Goal: Transaction & Acquisition: Purchase product/service

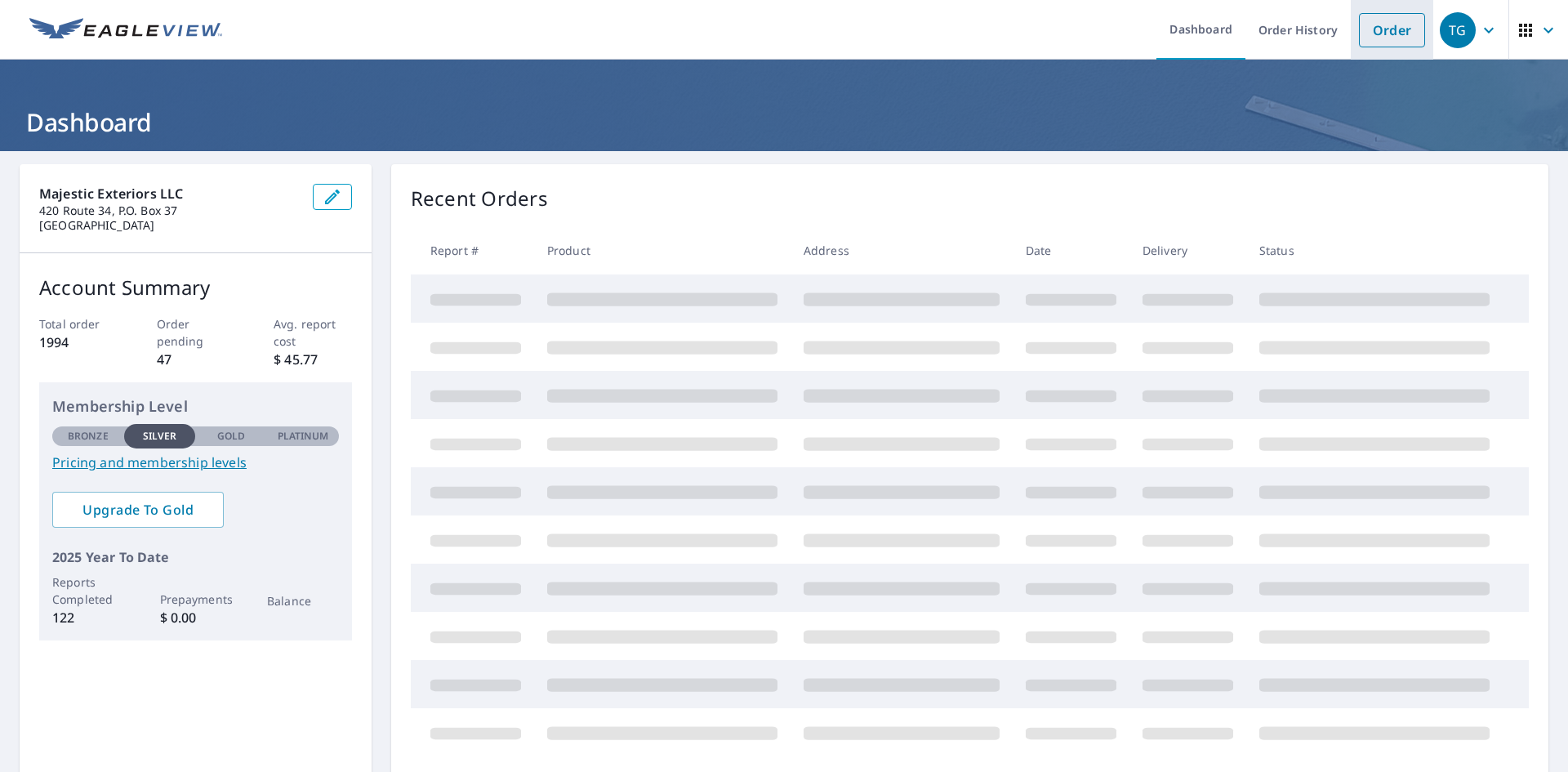
click at [1382, 28] on link "Order" at bounding box center [1393, 29] width 67 height 34
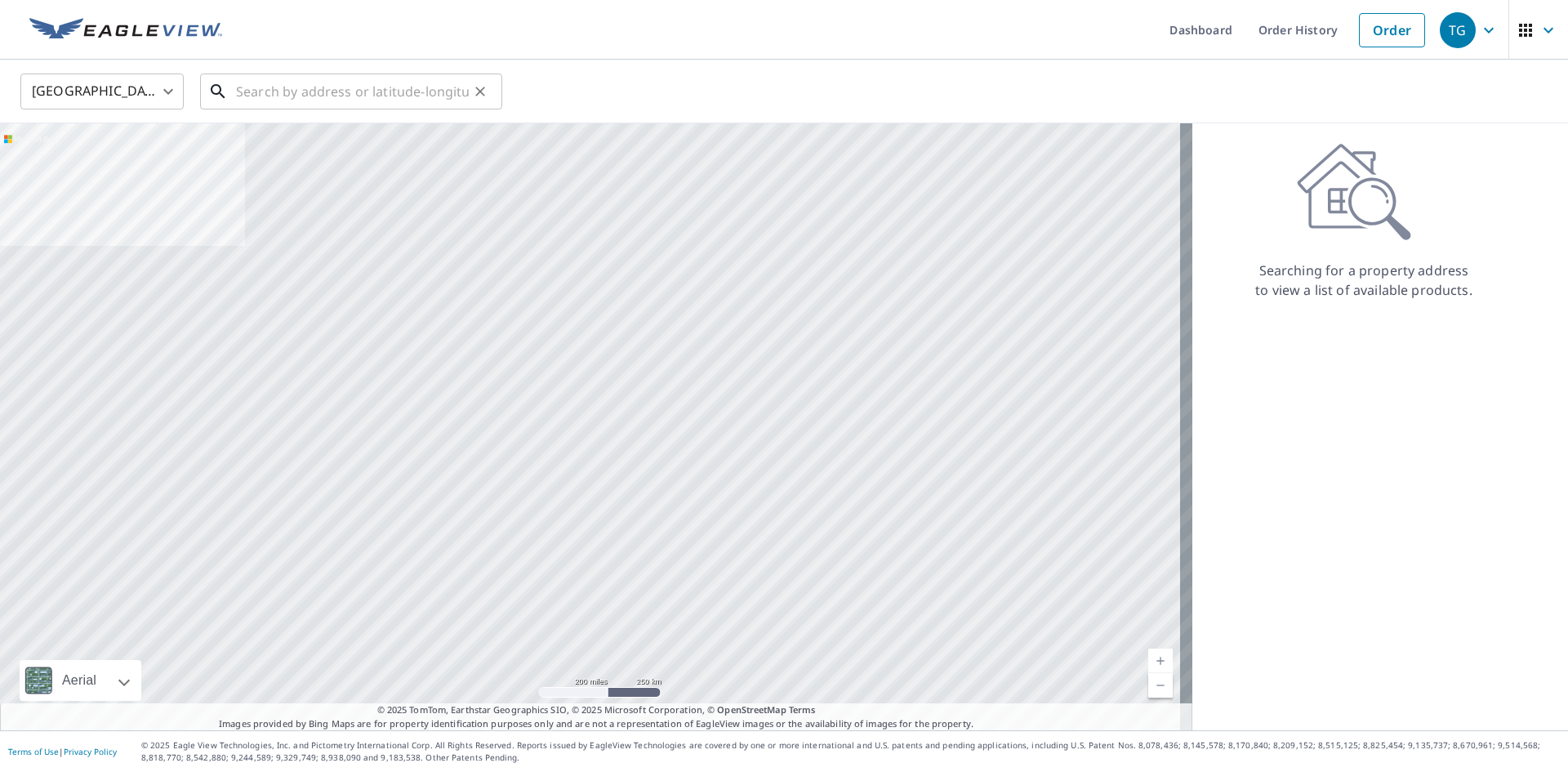
click at [303, 89] on input "text" at bounding box center [353, 91] width 233 height 46
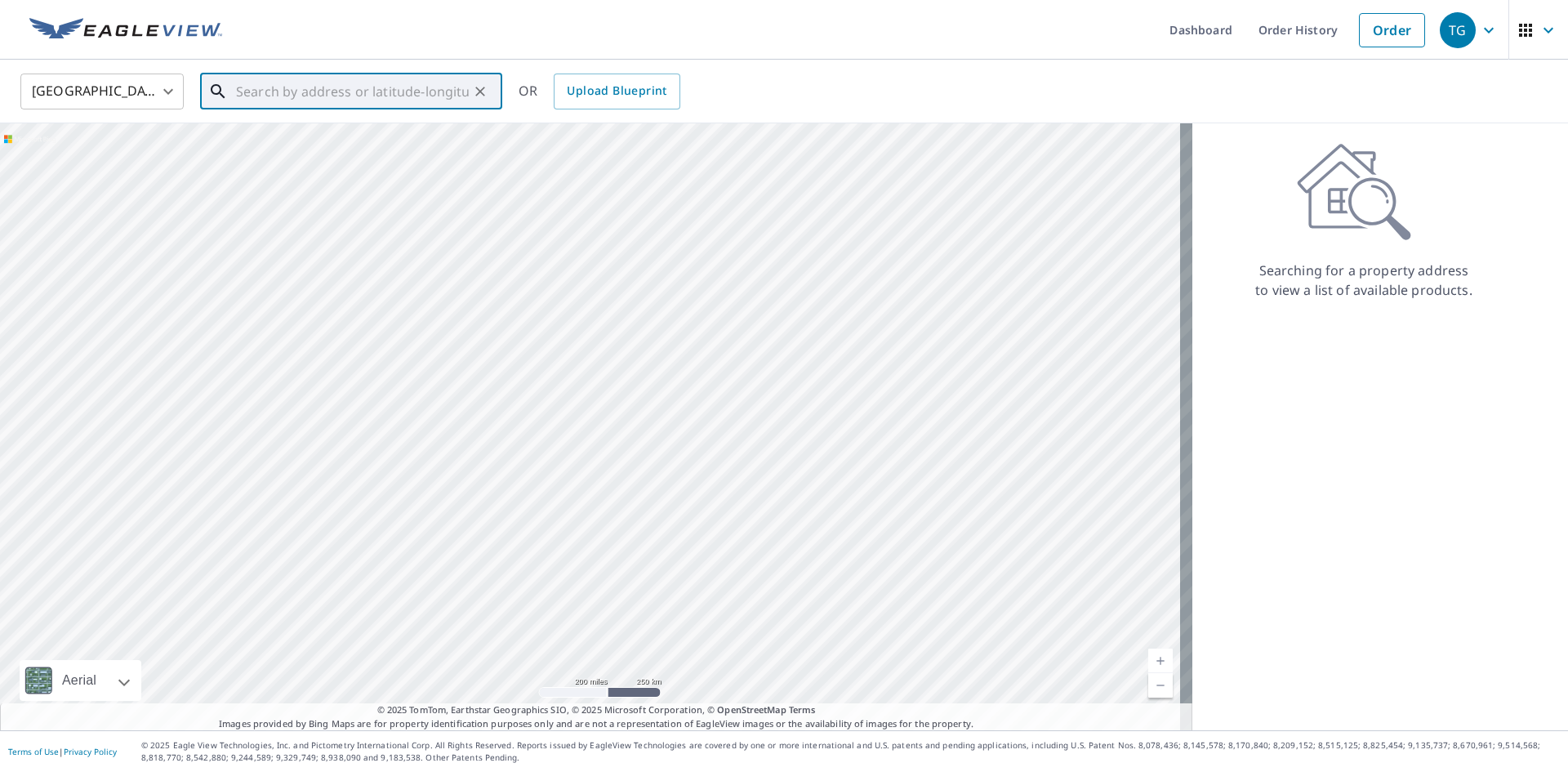
paste input "2 [PERSON_NAME]"
click at [391, 130] on span "[STREET_ADDRESS][PERSON_NAME]" at bounding box center [361, 139] width 257 height 20
type input "[STREET_ADDRESS][PERSON_NAME]"
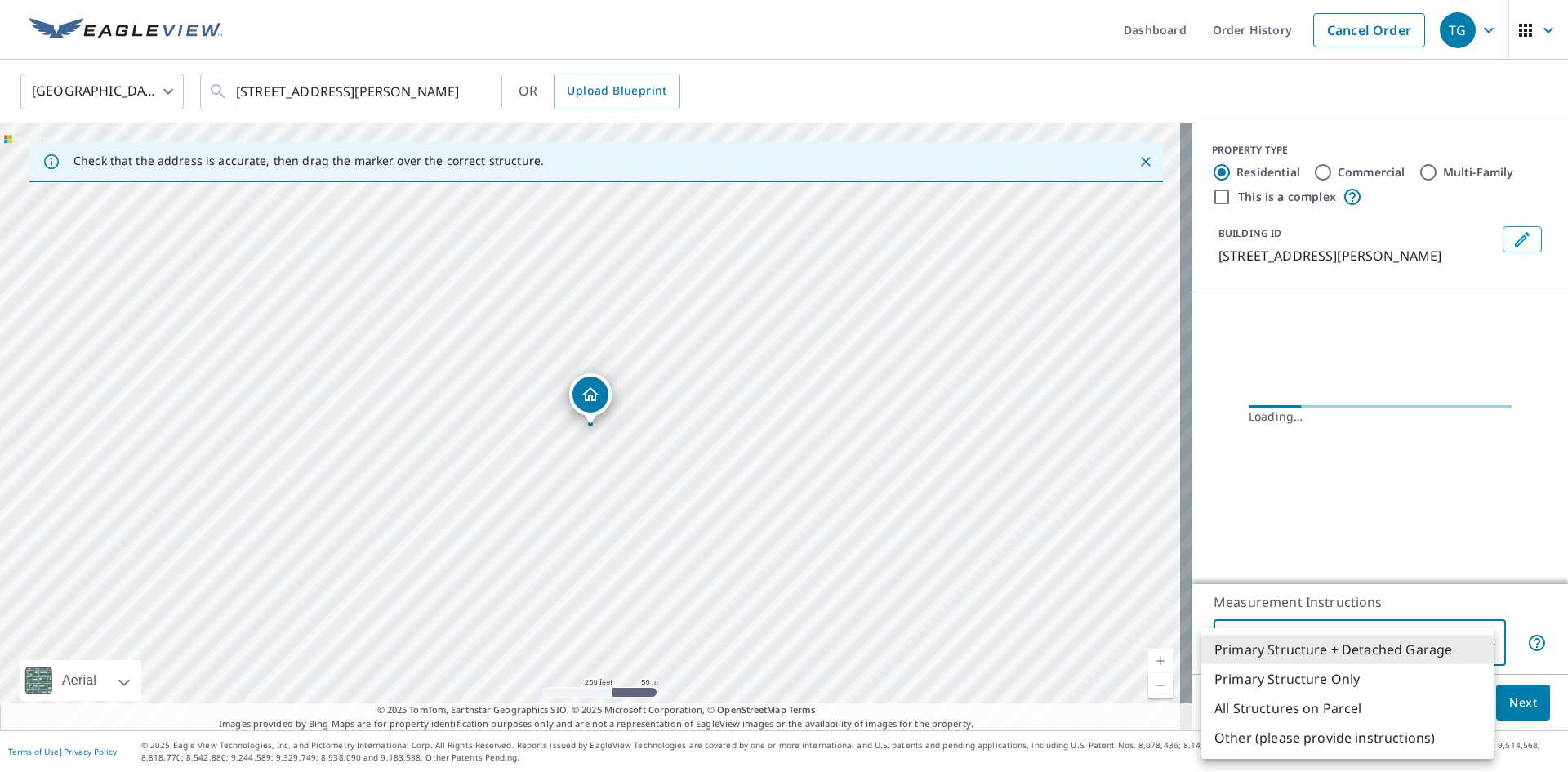
drag, startPoint x: 1387, startPoint y: 642, endPoint x: 1340, endPoint y: 630, distance: 48.5
click at [1384, 640] on body "TG TG Dashboard Order History Cancel Order TG [GEOGRAPHIC_DATA] [GEOGRAPHIC_DAT…" at bounding box center [784, 386] width 1568 height 772
click at [1342, 688] on li "Primary Structure Only" at bounding box center [1348, 679] width 293 height 29
type input "2"
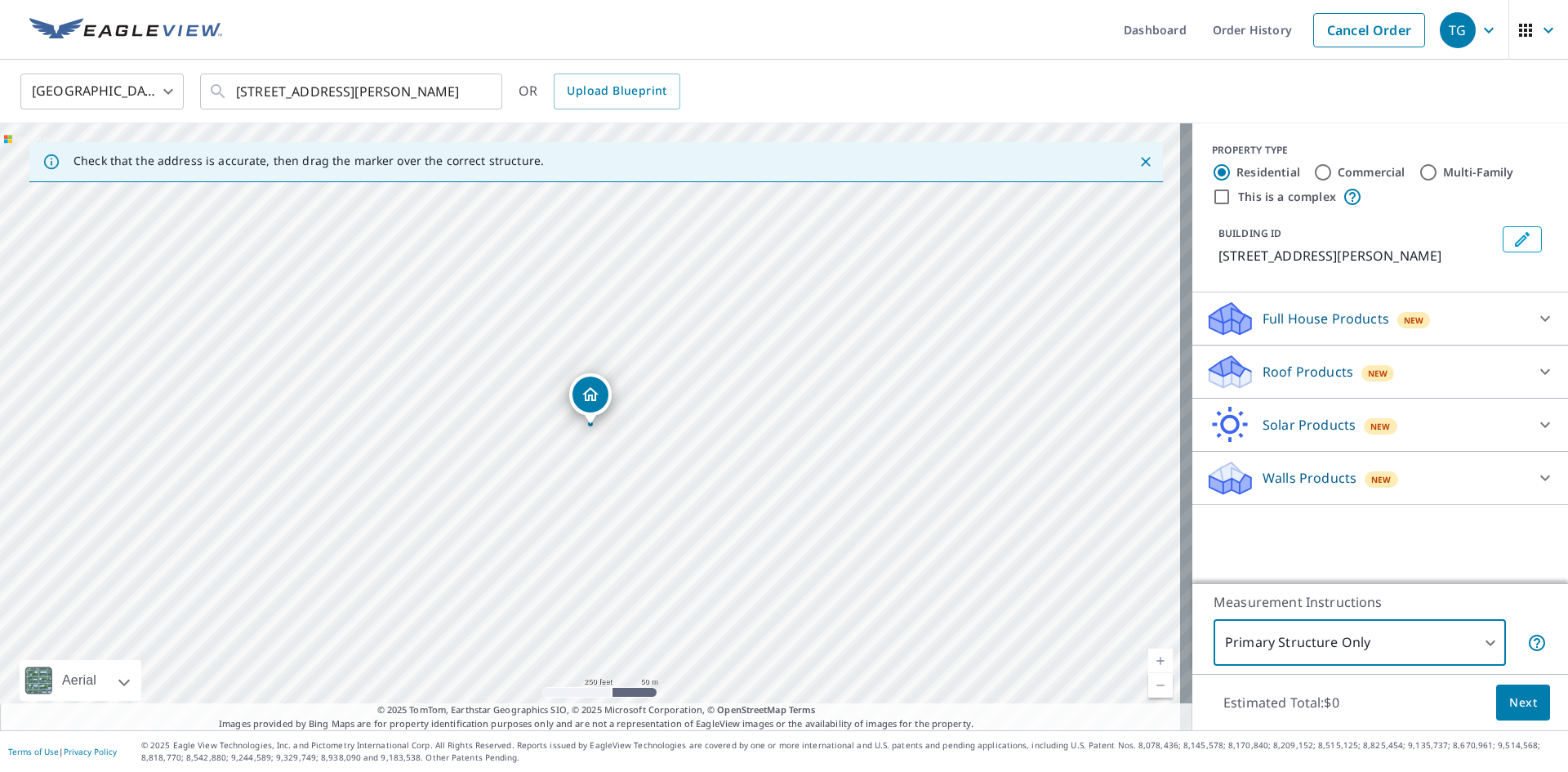
click at [1348, 647] on body "TG TG Dashboard Order History Cancel Order TG [GEOGRAPHIC_DATA] [GEOGRAPHIC_DAT…" at bounding box center [784, 386] width 1568 height 772
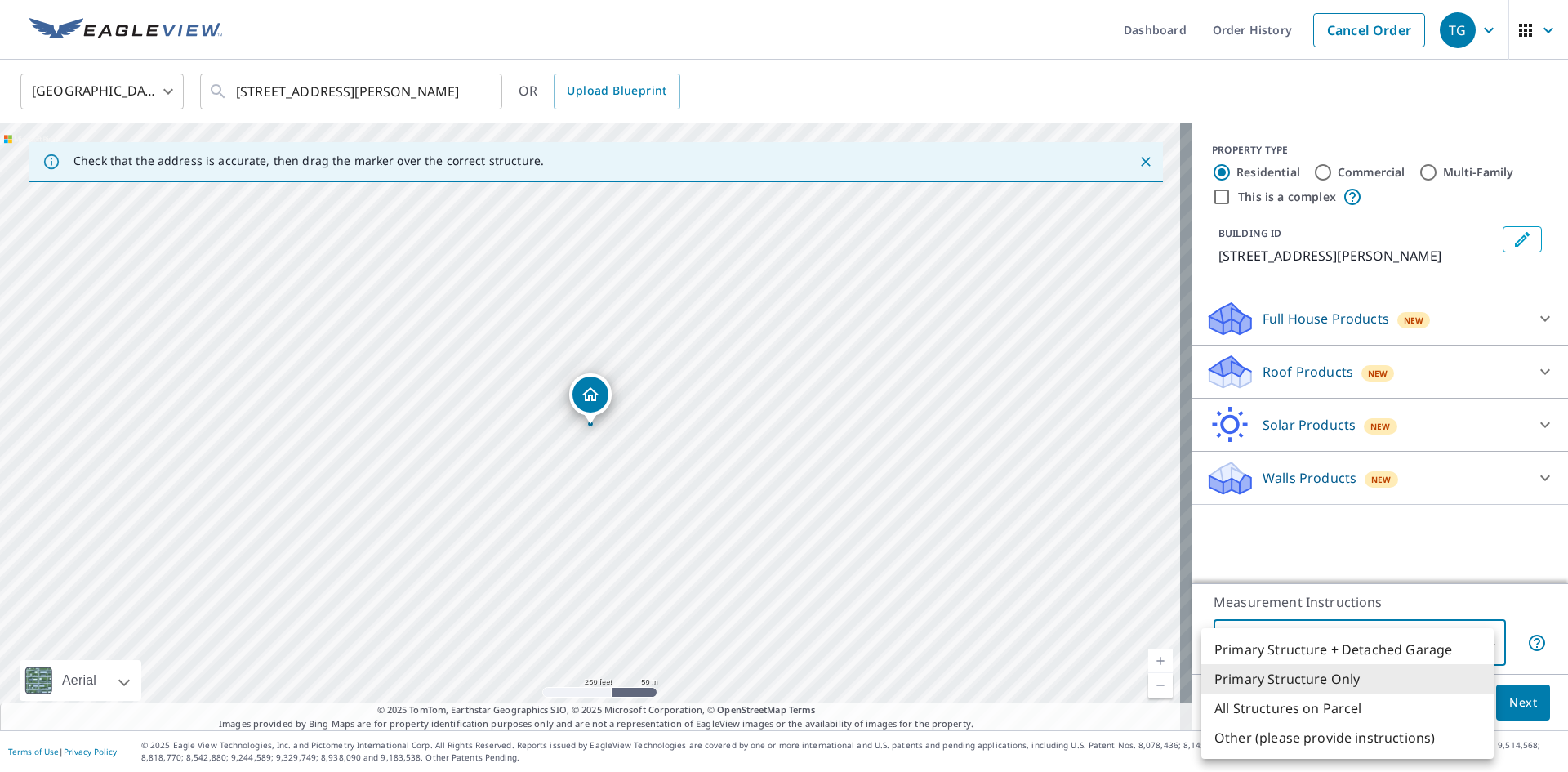
click at [1363, 376] on div at bounding box center [784, 386] width 1568 height 772
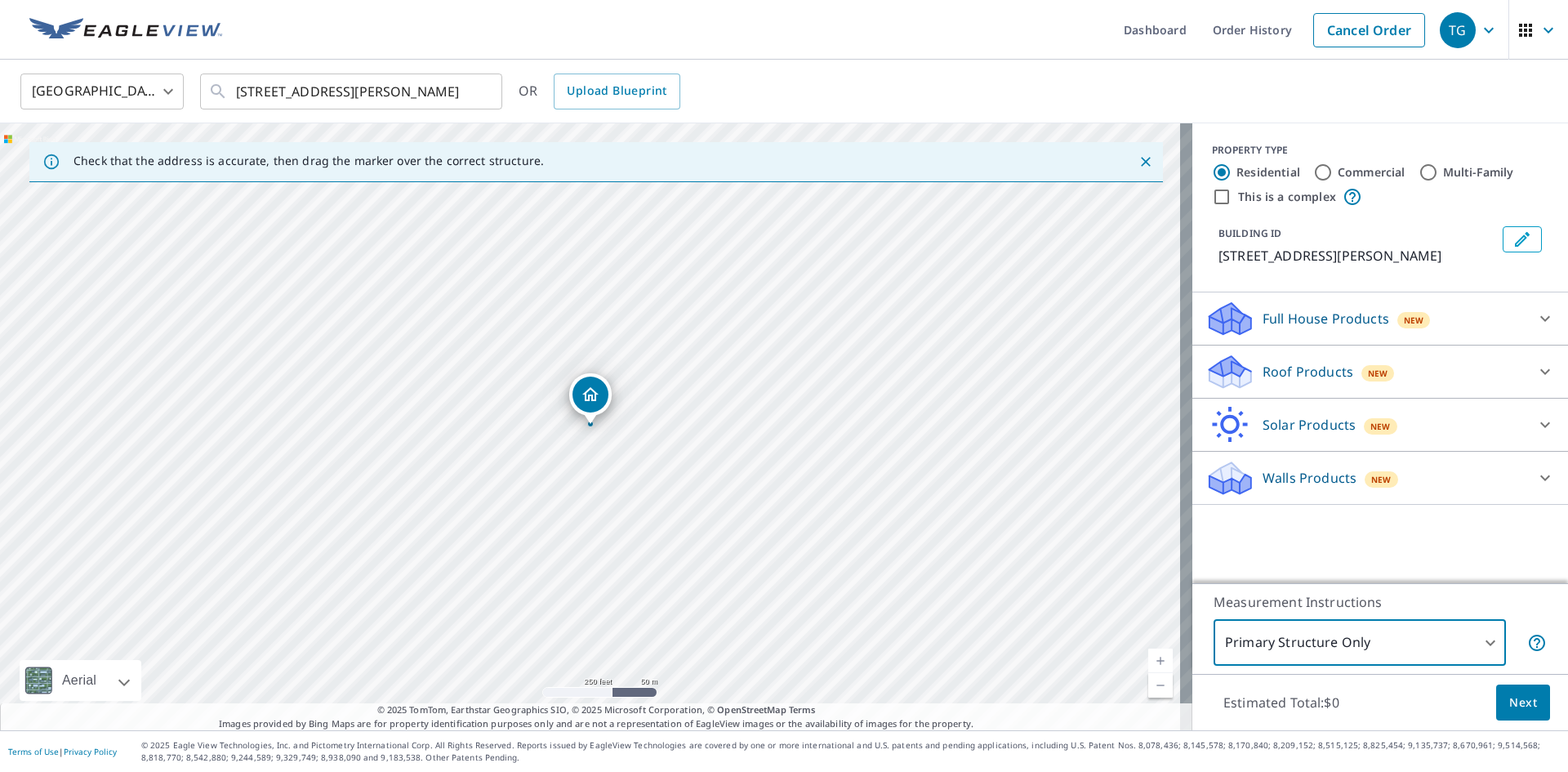
click at [1405, 364] on div "Roof Products New" at bounding box center [1365, 371] width 320 height 38
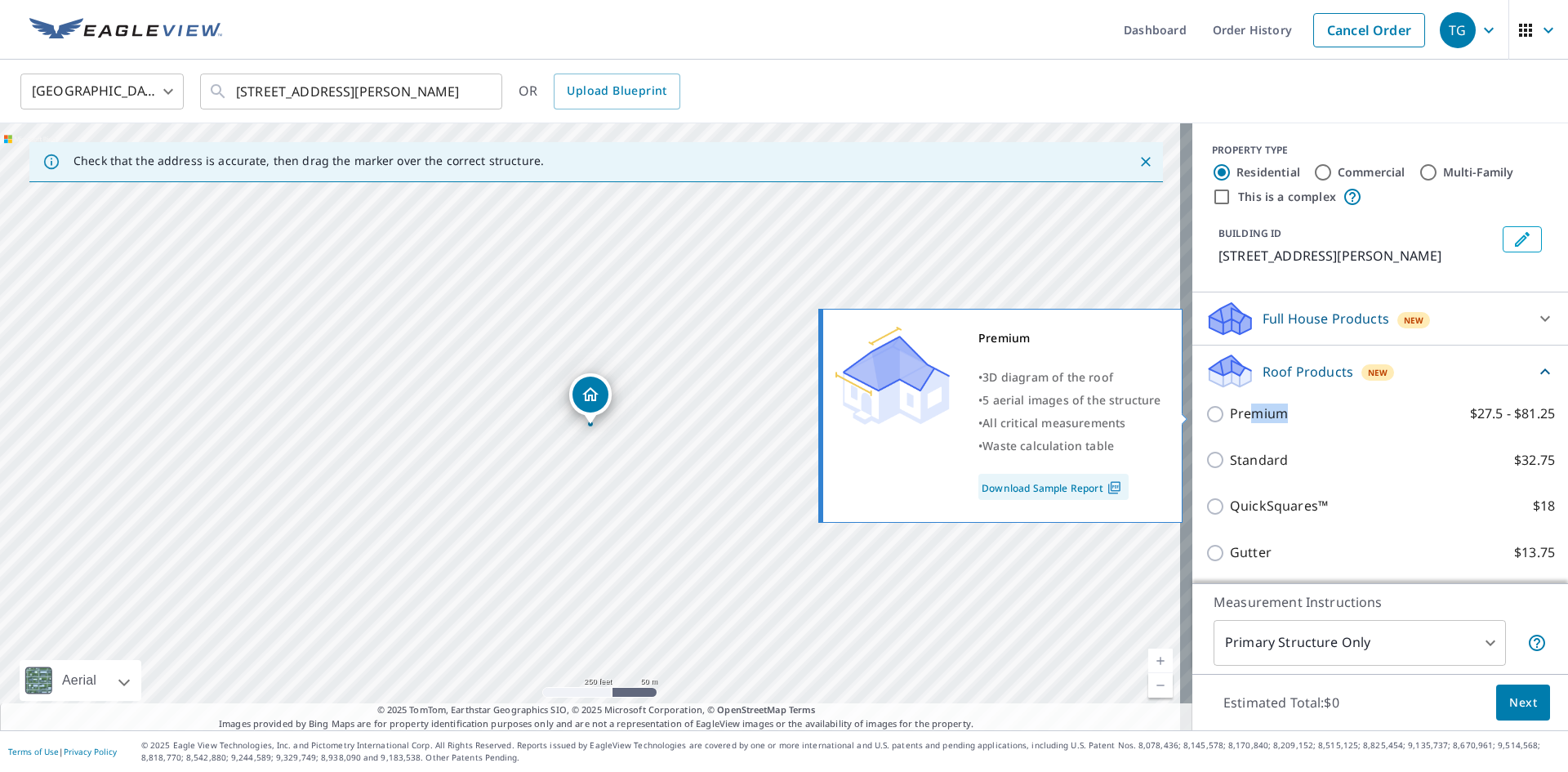
drag, startPoint x: 1244, startPoint y: 413, endPoint x: 1349, endPoint y: 416, distance: 105.0
click at [1349, 414] on label "Premium $27.5 - $81.25" at bounding box center [1393, 413] width 325 height 21
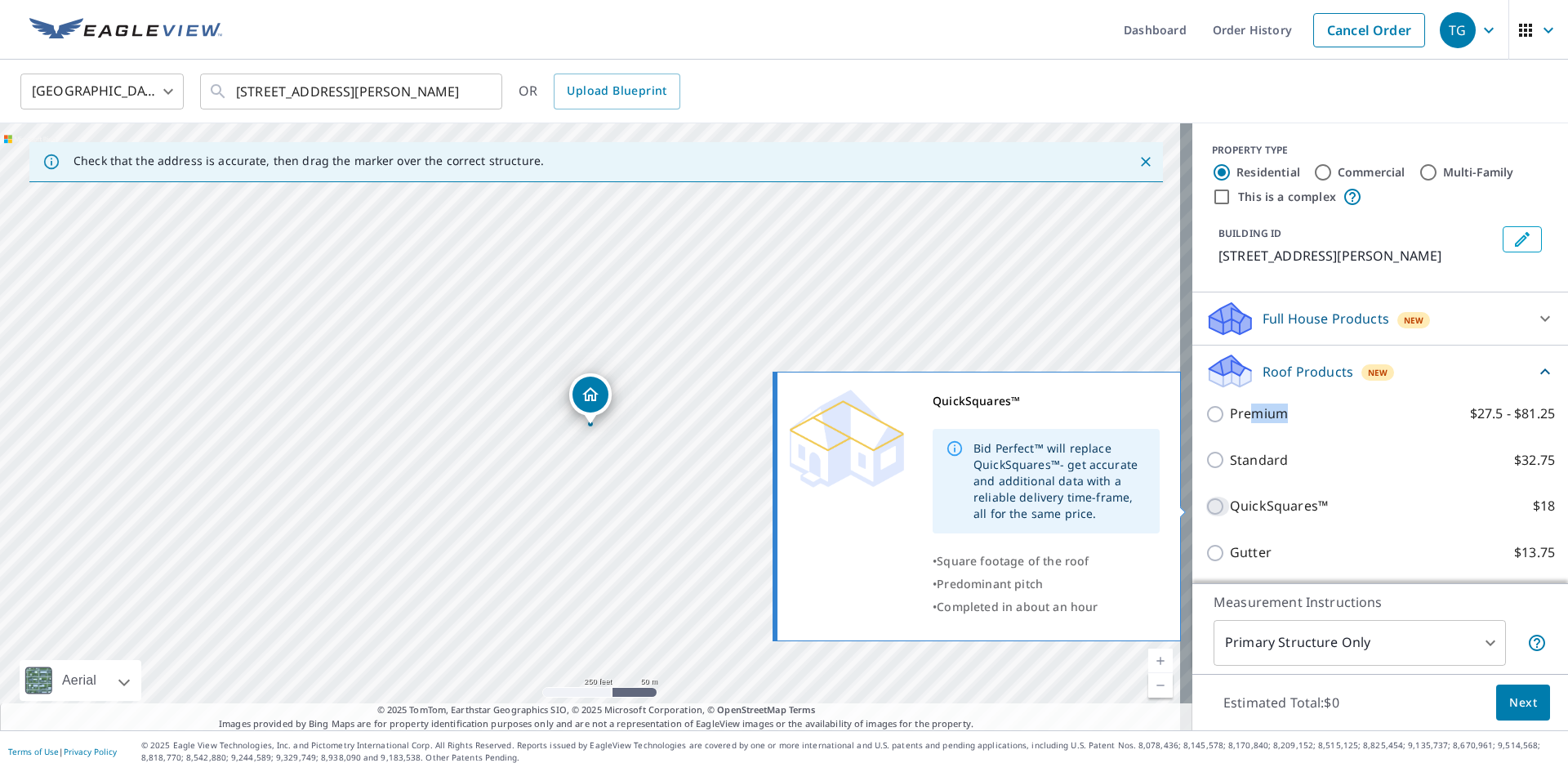
click at [1207, 502] on input "QuickSquares™ $18" at bounding box center [1217, 507] width 24 height 20
checkbox input "true"
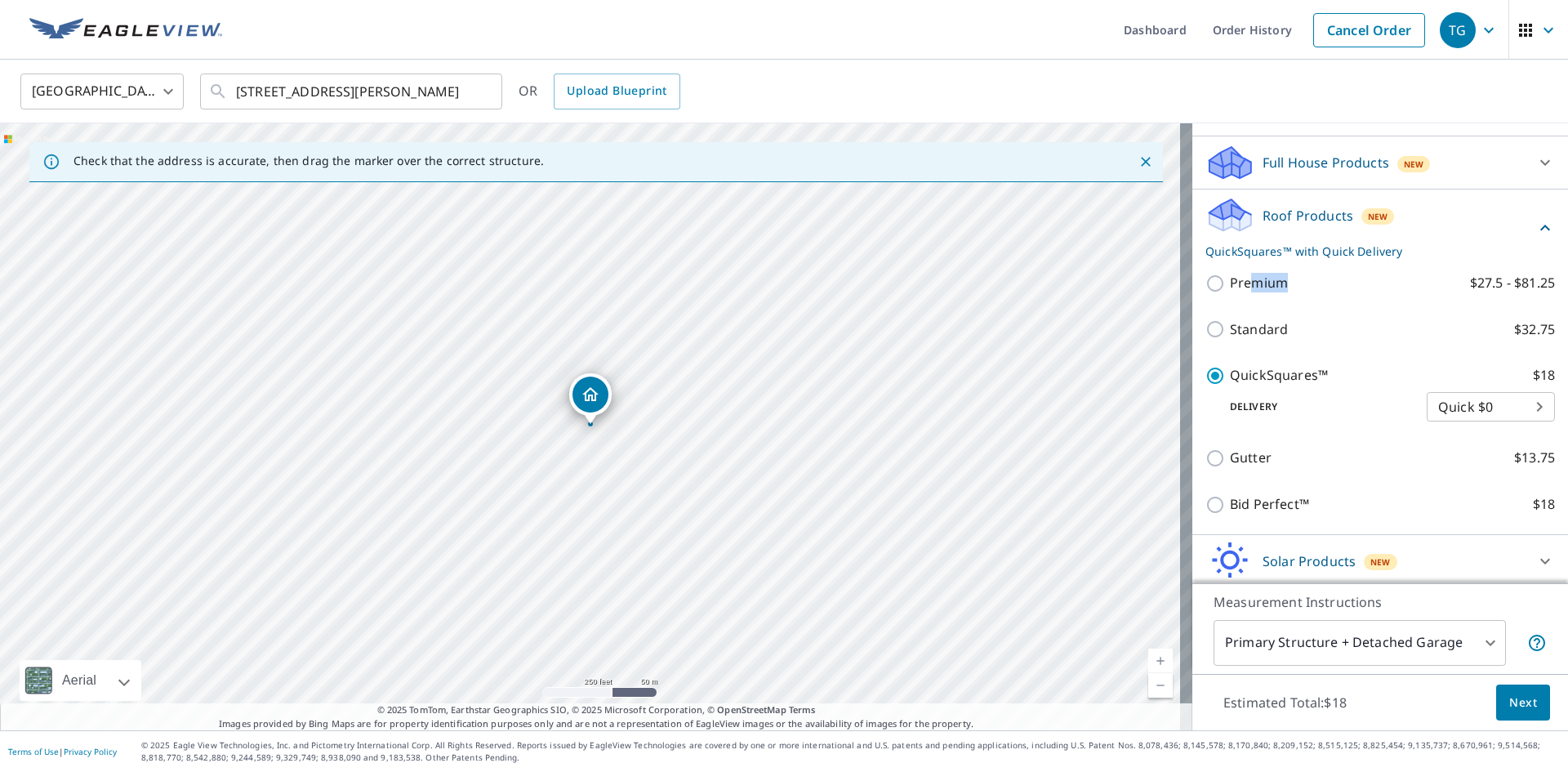
scroll to position [164, 0]
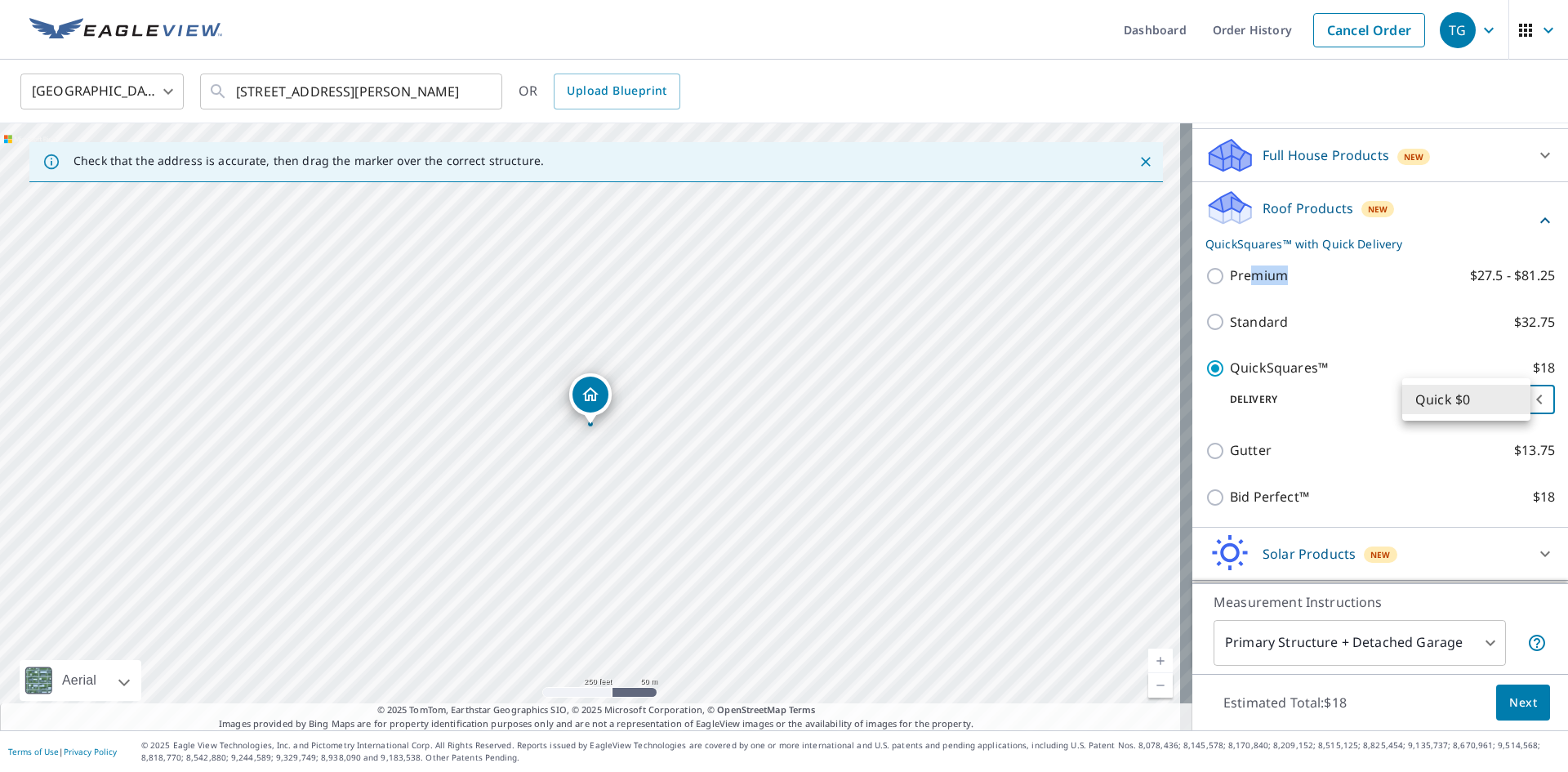
click at [1502, 401] on body "TG TG Dashboard Order History Cancel Order TG [GEOGRAPHIC_DATA] [GEOGRAPHIC_DAT…" at bounding box center [784, 386] width 1568 height 772
click at [1475, 414] on ul "Quick $0" at bounding box center [1466, 399] width 128 height 42
click at [1307, 415] on div at bounding box center [784, 386] width 1568 height 772
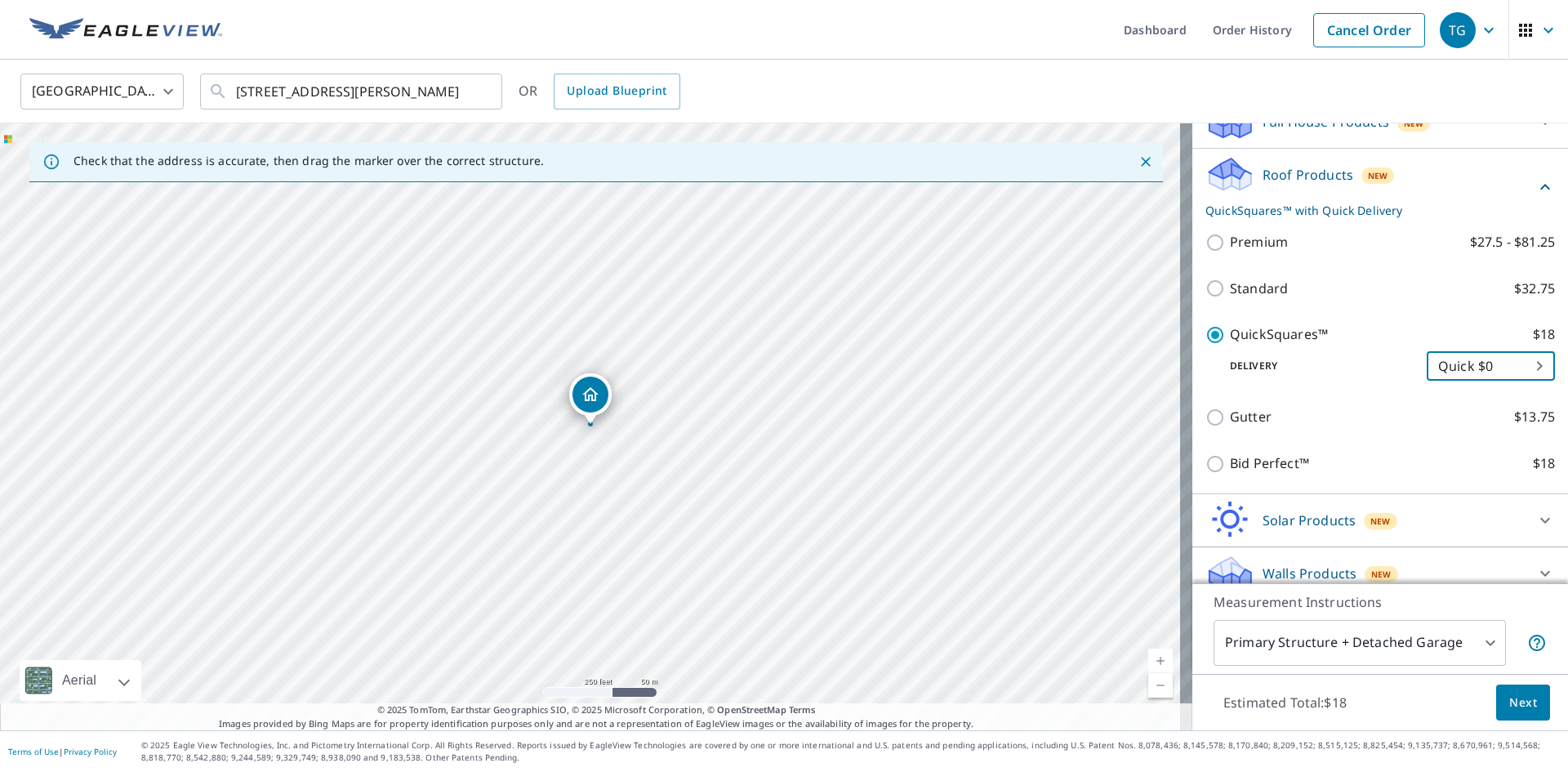
scroll to position [214, 0]
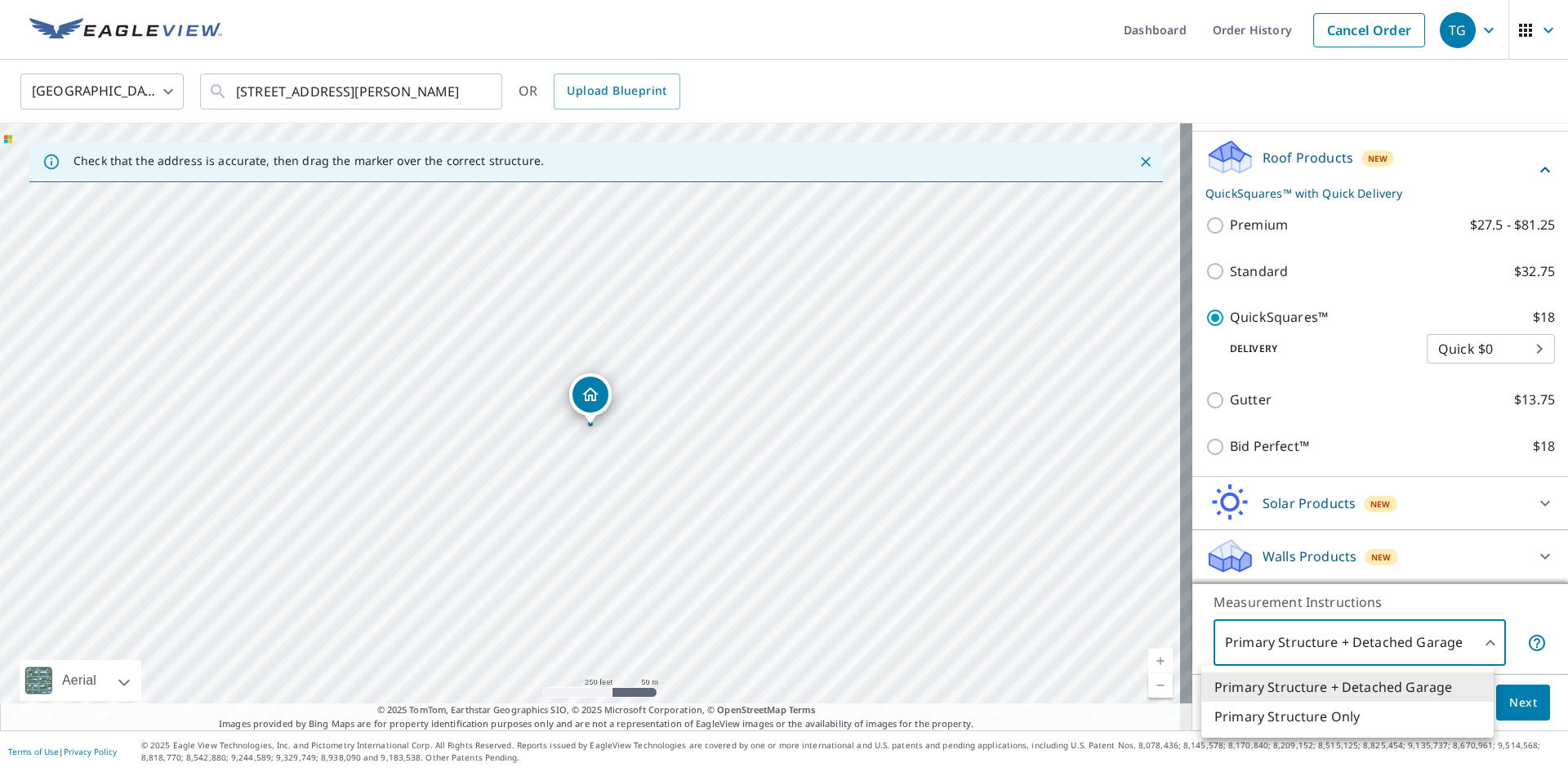
click at [1399, 650] on body "TG TG Dashboard Order History Cancel Order TG [GEOGRAPHIC_DATA] [GEOGRAPHIC_DAT…" at bounding box center [784, 386] width 1568 height 772
click at [1364, 725] on li "Primary Structure Only" at bounding box center [1348, 716] width 293 height 29
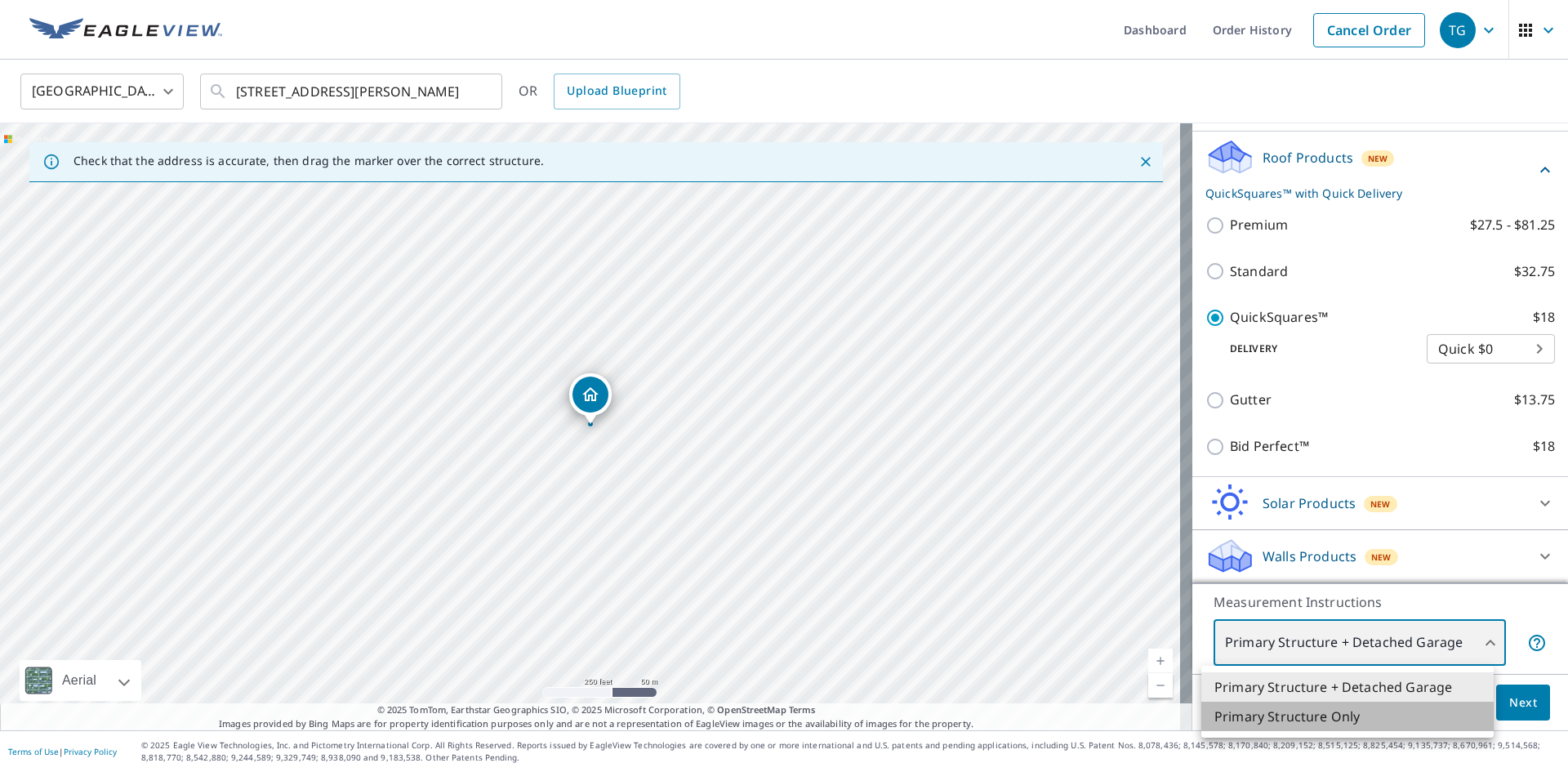
type input "2"
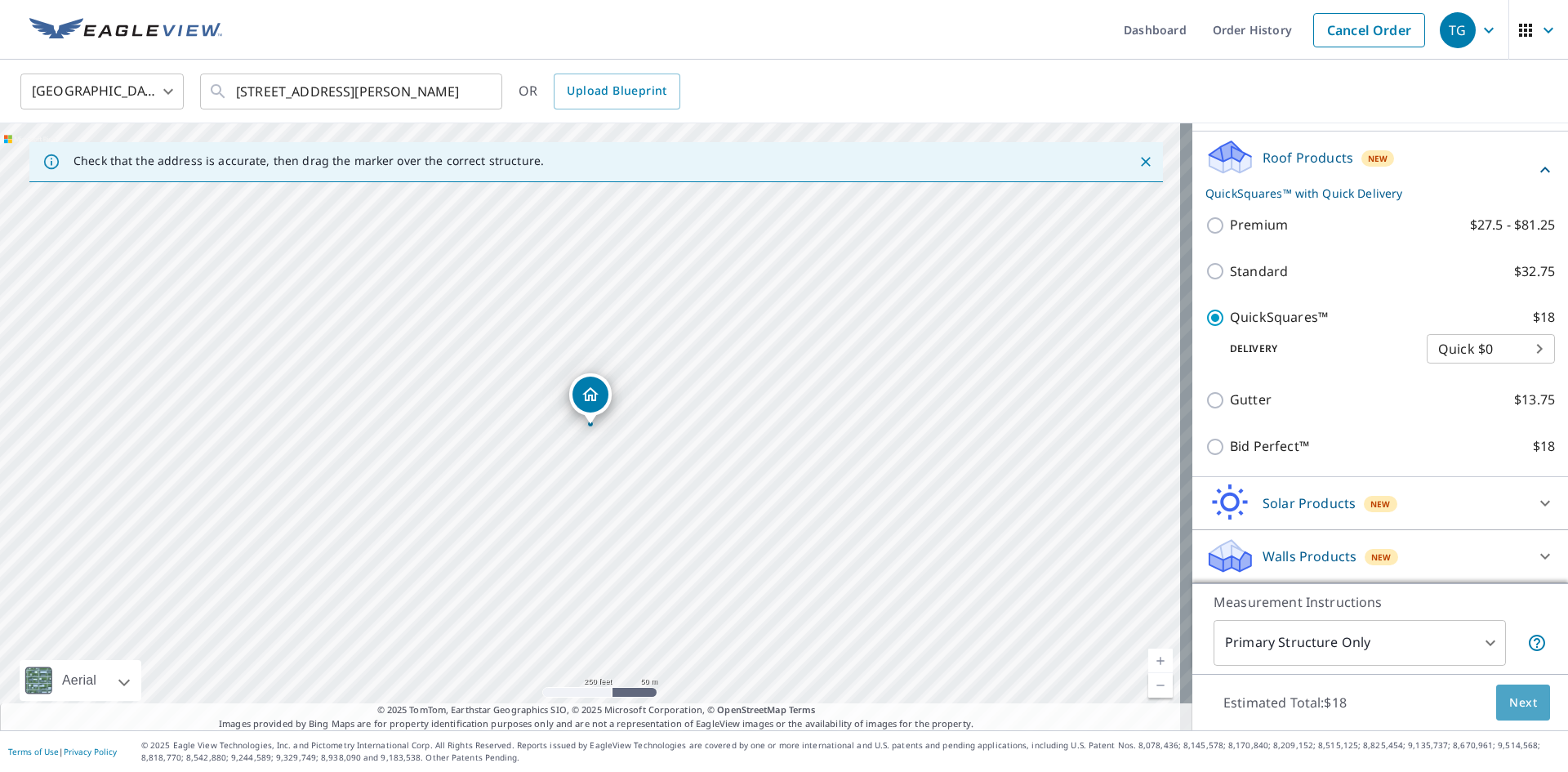
click at [1509, 701] on span "Next" at bounding box center [1523, 702] width 27 height 21
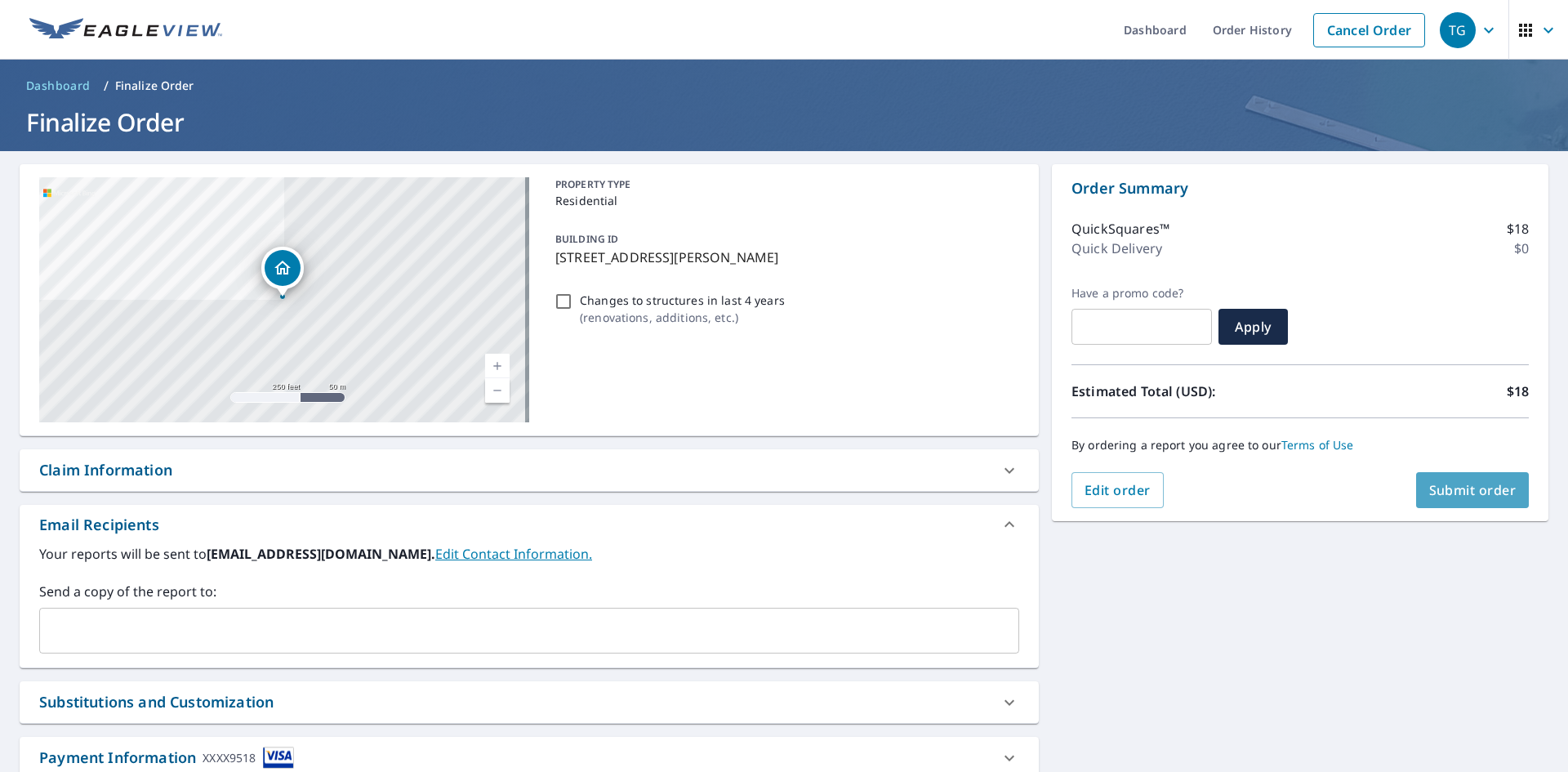
drag, startPoint x: 1435, startPoint y: 498, endPoint x: 873, endPoint y: 603, distance: 571.7
click at [879, 605] on div "**********" at bounding box center [784, 497] width 1568 height 692
click at [788, 618] on input "text" at bounding box center [517, 631] width 941 height 31
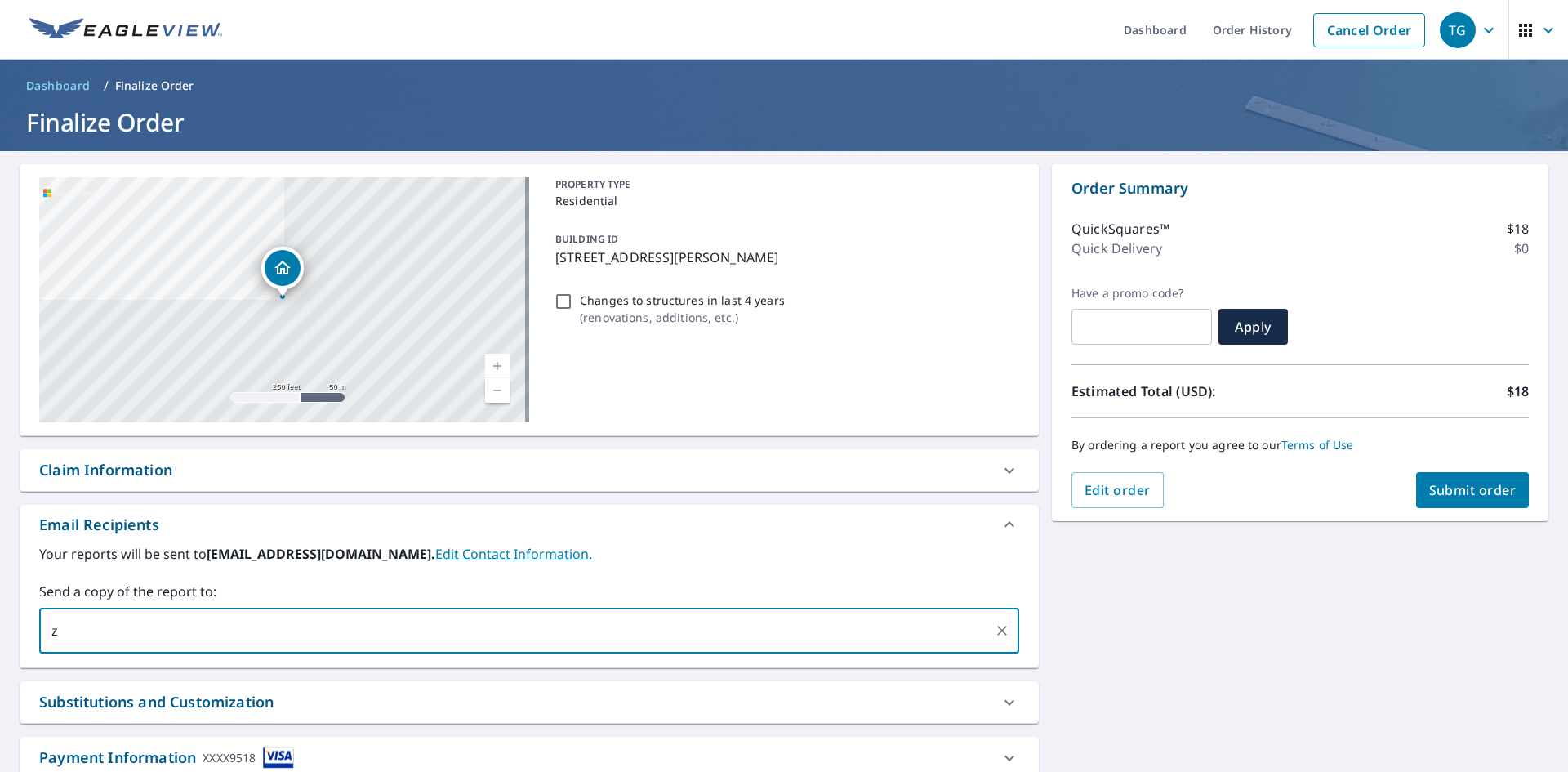
type input "[PERSON_NAME][EMAIL_ADDRESS][DOMAIN_NAME]"
click at [1455, 489] on span "Submit order" at bounding box center [1472, 490] width 87 height 18
